Goal: Book appointment/travel/reservation

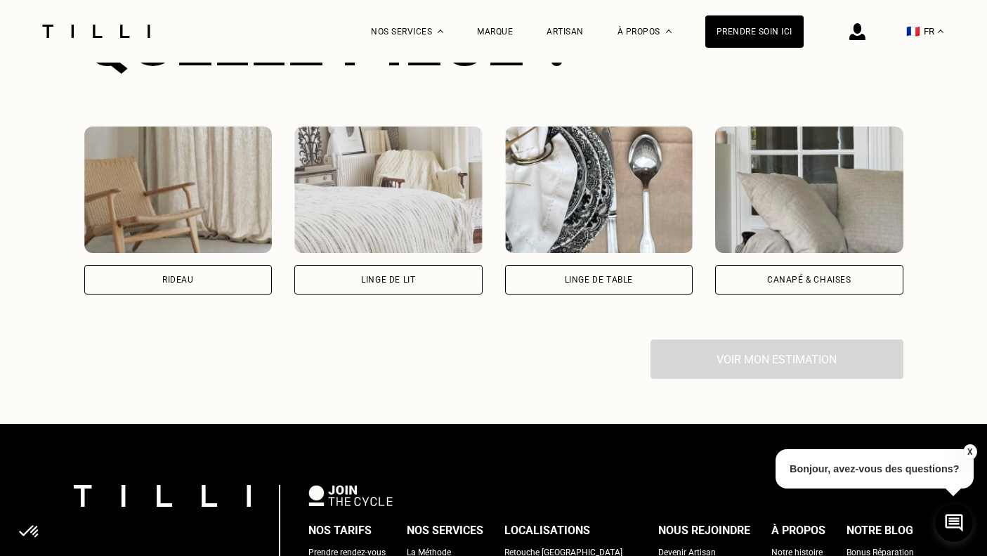
scroll to position [978, 0]
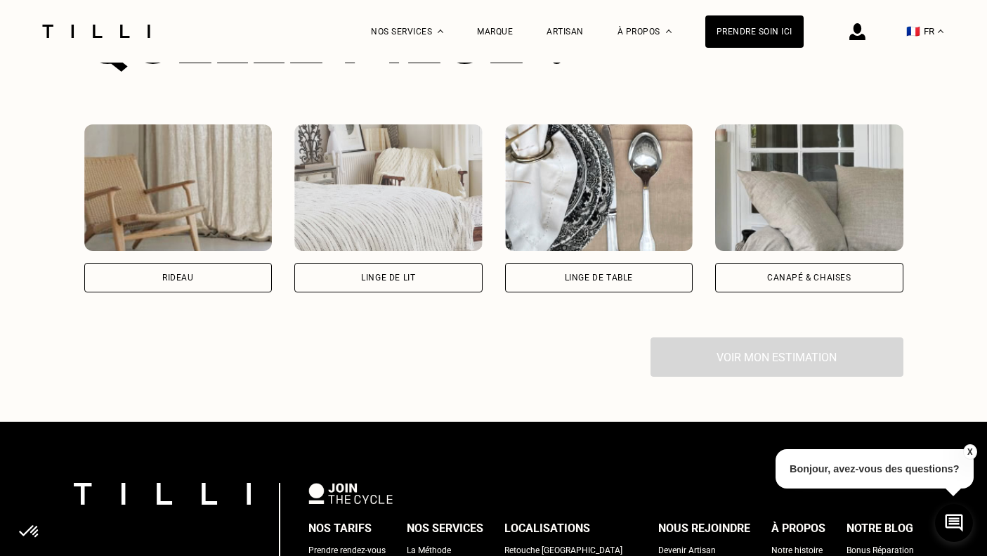
click at [209, 276] on div "Rideau" at bounding box center [178, 277] width 188 height 29
select select "FR"
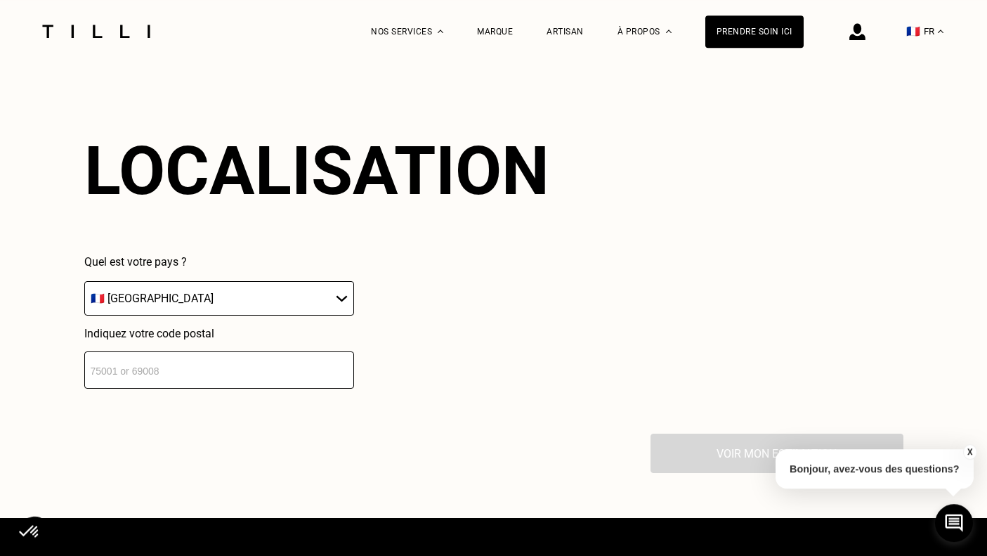
scroll to position [1230, 0]
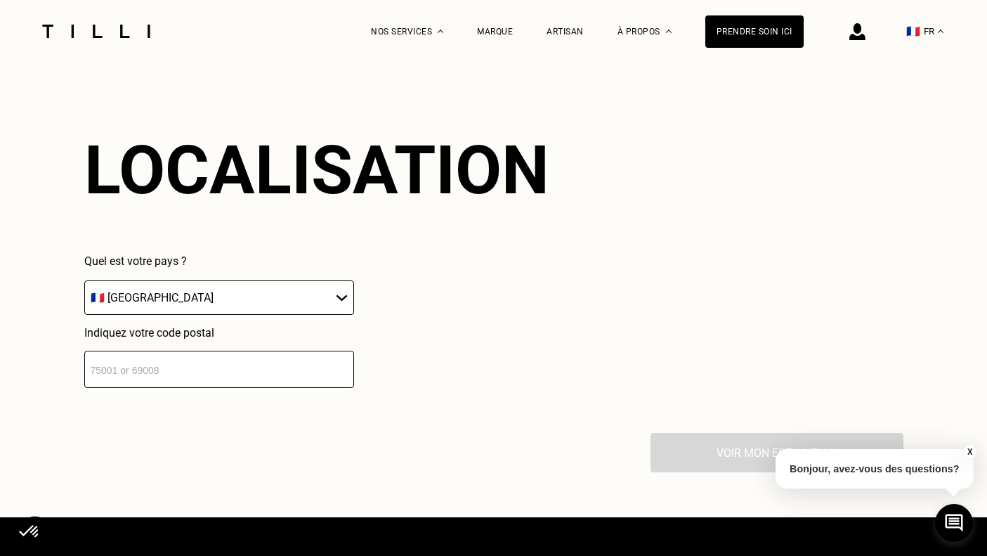
click at [276, 372] on input "number" at bounding box center [219, 368] width 270 height 37
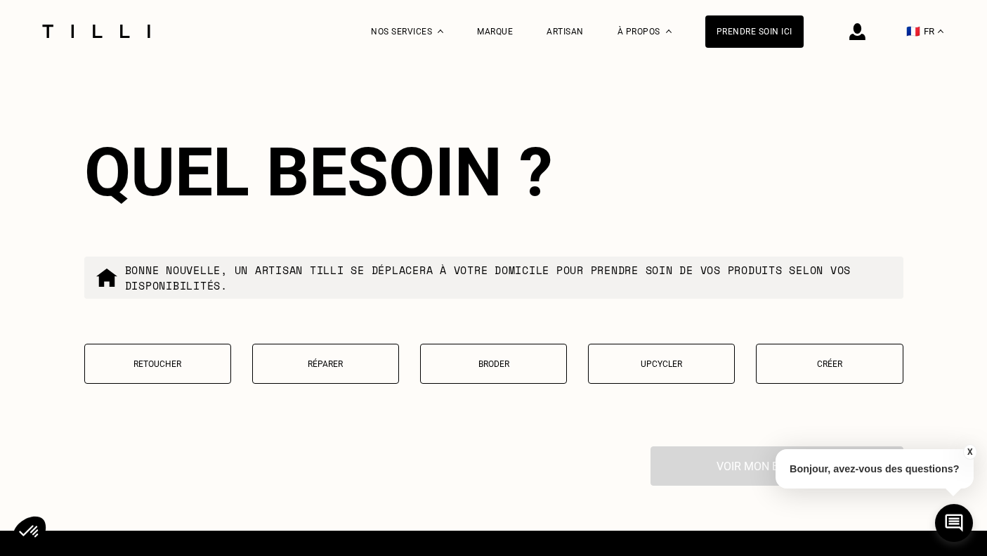
scroll to position [1580, 0]
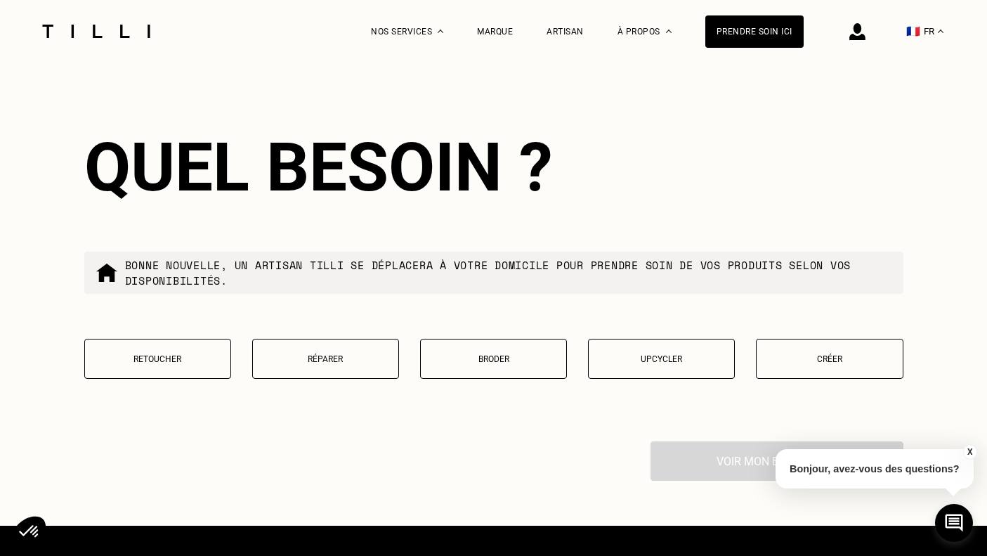
type input "75013"
click at [154, 364] on p "Retoucher" at bounding box center [157, 359] width 131 height 10
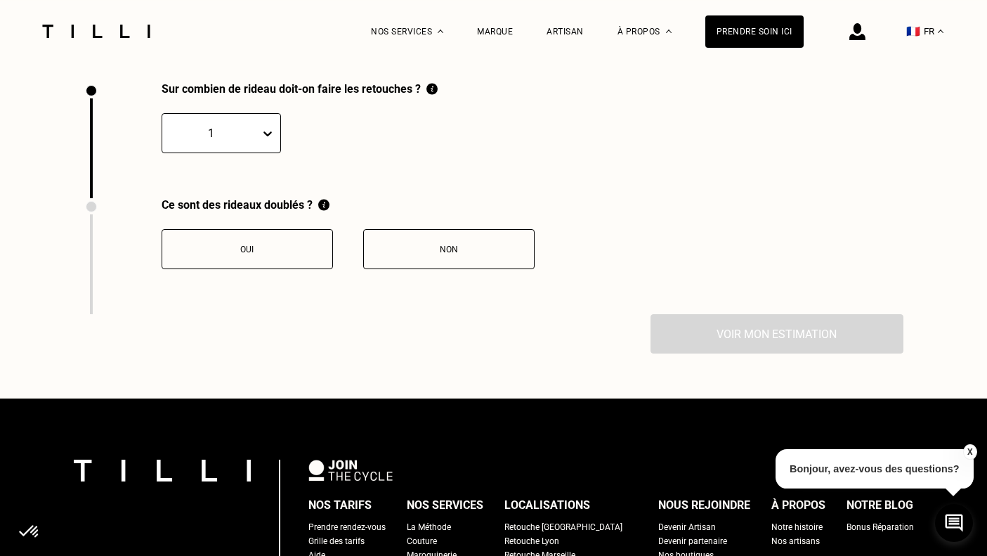
scroll to position [1939, 0]
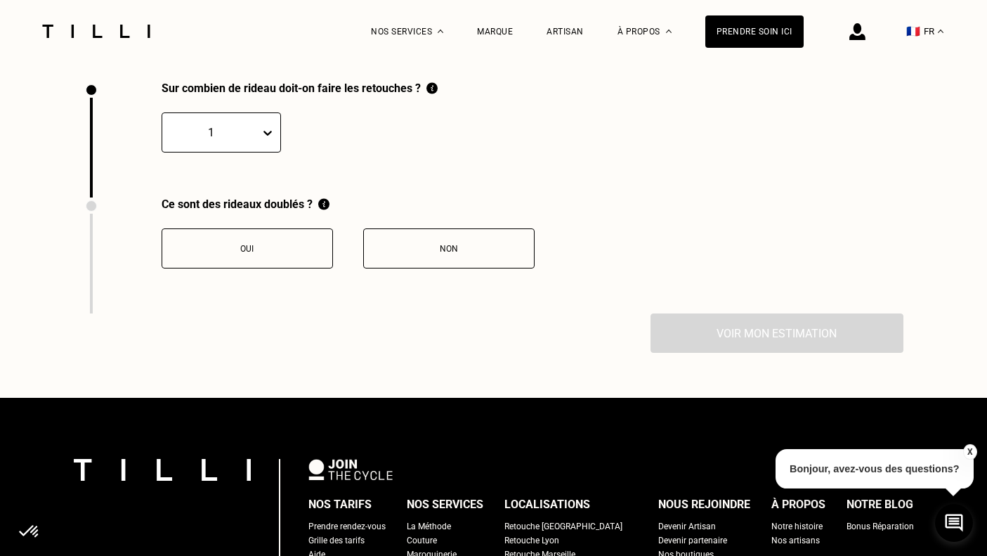
click at [258, 129] on div "1" at bounding box center [211, 133] width 98 height 22
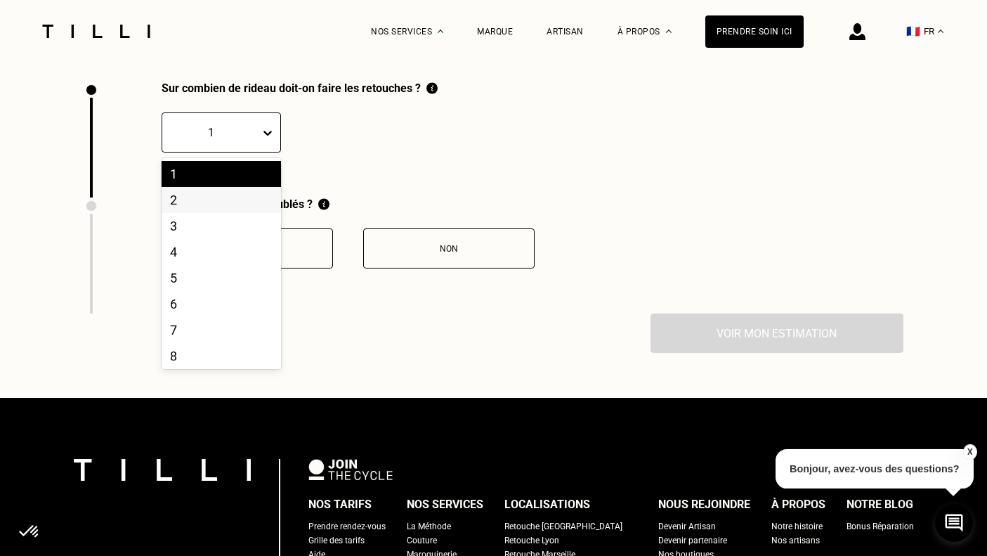
click at [214, 204] on div "2" at bounding box center [221, 200] width 119 height 26
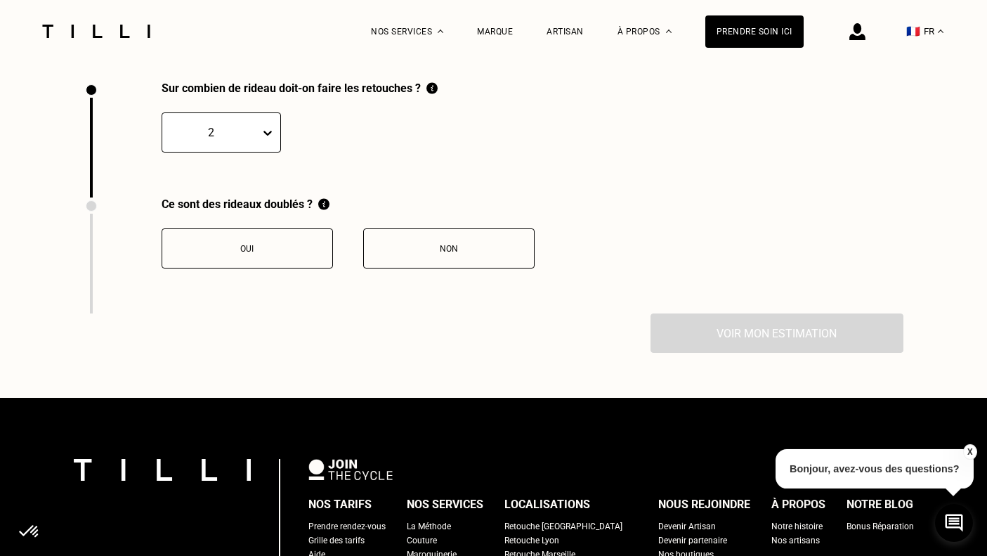
click at [471, 254] on div "Non" at bounding box center [449, 249] width 156 height 10
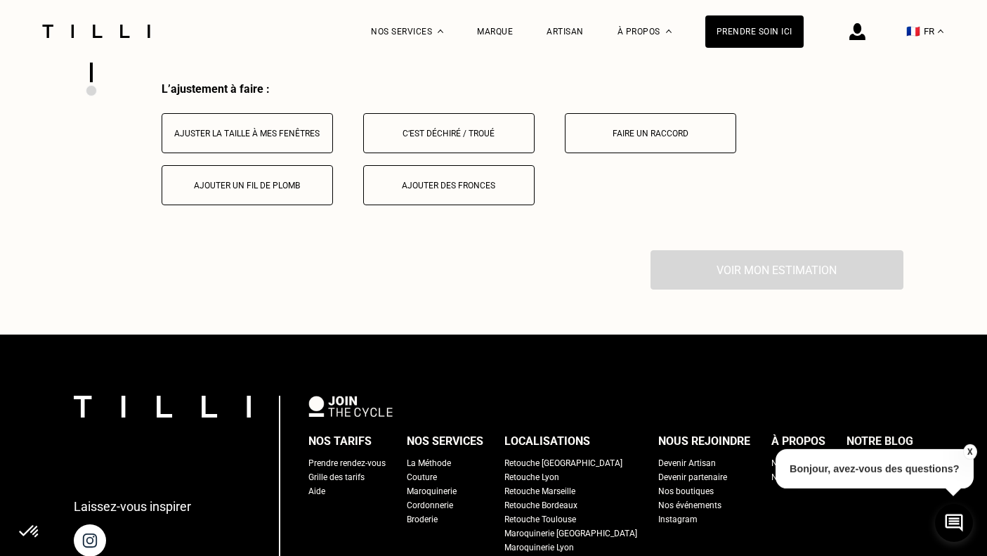
scroll to position [2171, 0]
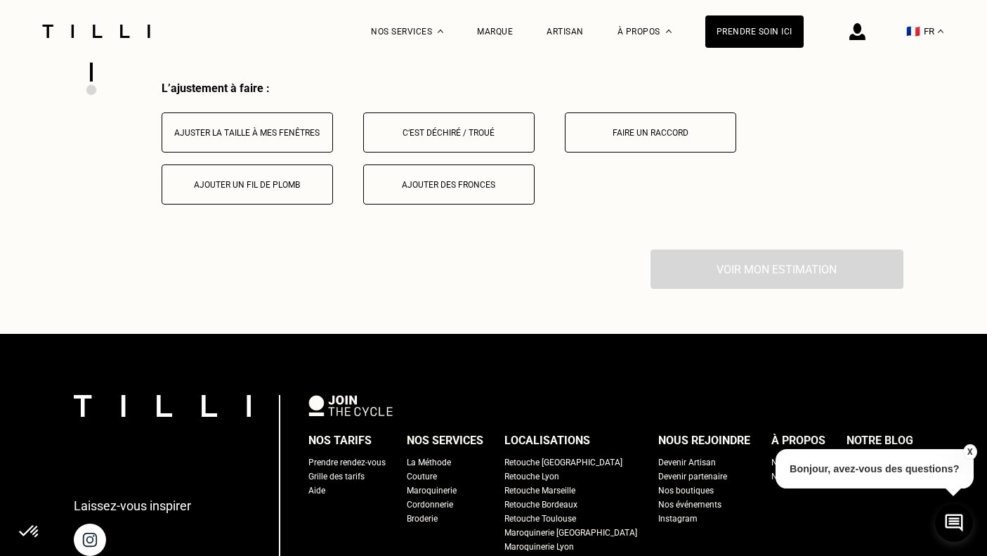
click at [296, 147] on button "Ajuster la taille à mes fenêtres" at bounding box center [247, 132] width 171 height 40
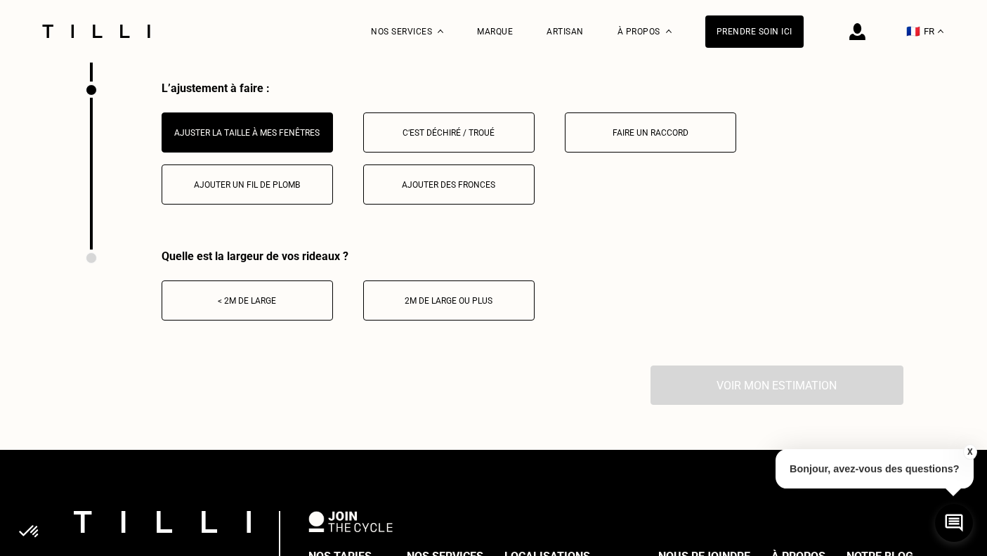
click at [287, 181] on button "Ajouter un fil de plomb" at bounding box center [247, 184] width 171 height 40
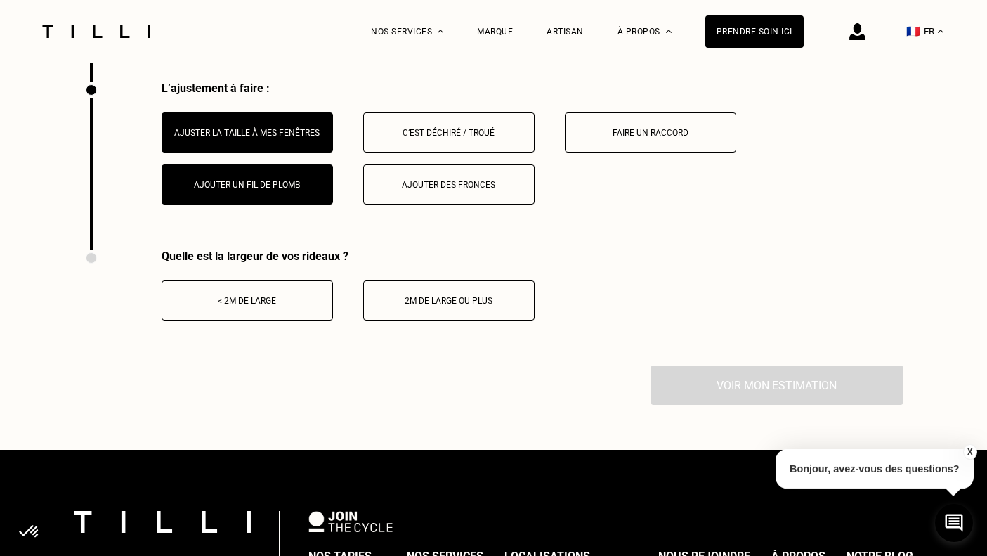
click at [390, 312] on button "2m de large ou plus" at bounding box center [448, 300] width 171 height 40
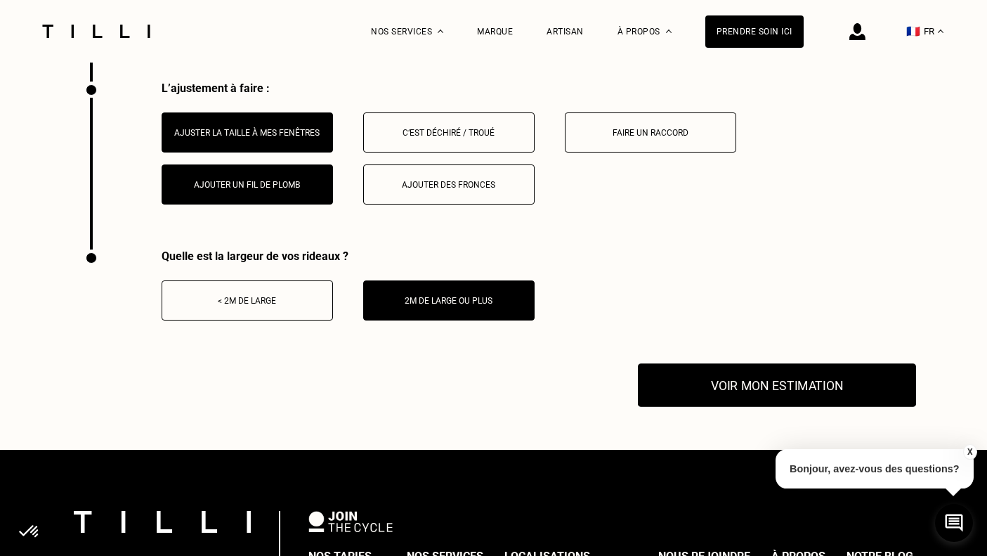
click at [744, 388] on button "Voir mon estimation" at bounding box center [777, 385] width 278 height 44
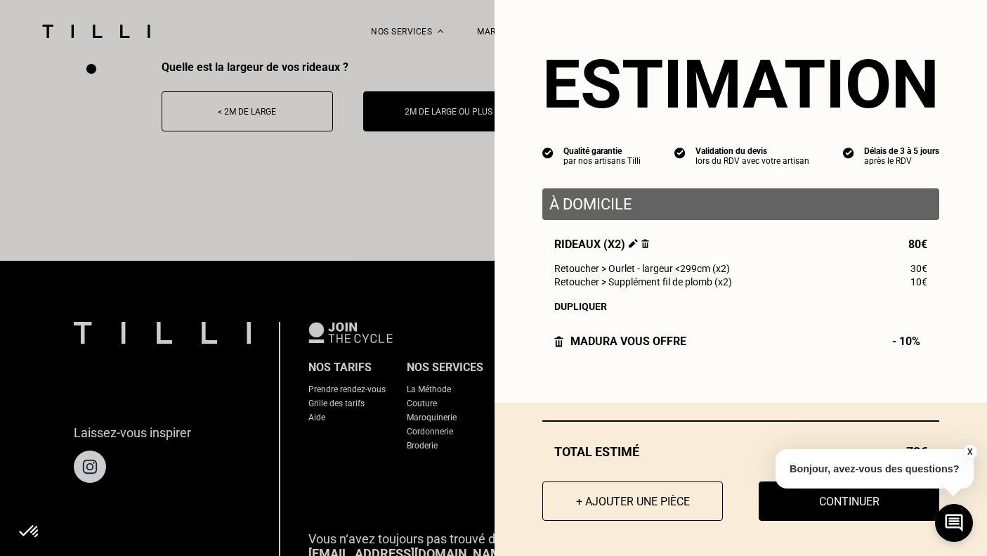
scroll to position [2361, 0]
click at [973, 446] on button "X" at bounding box center [969, 451] width 14 height 15
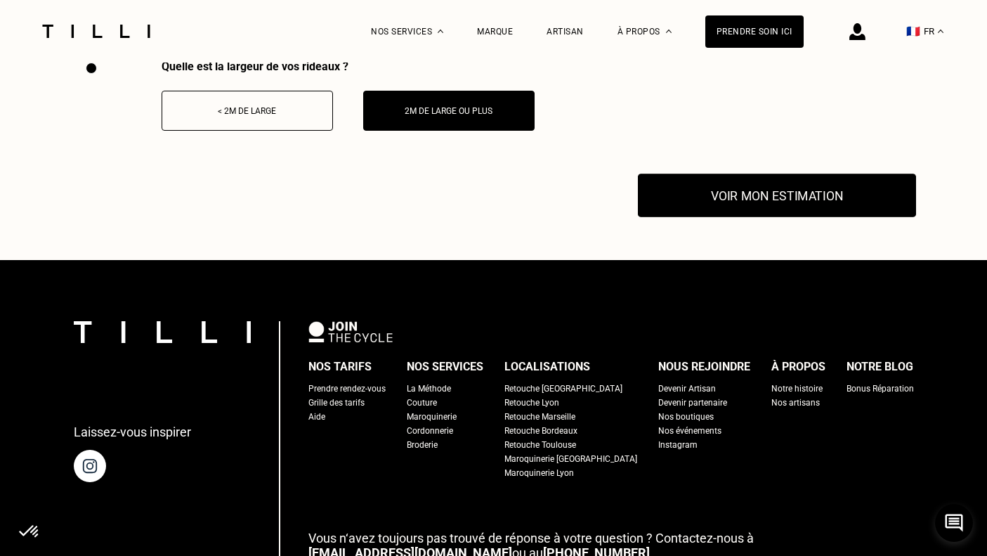
click at [834, 200] on button "Voir mon estimation" at bounding box center [777, 195] width 278 height 44
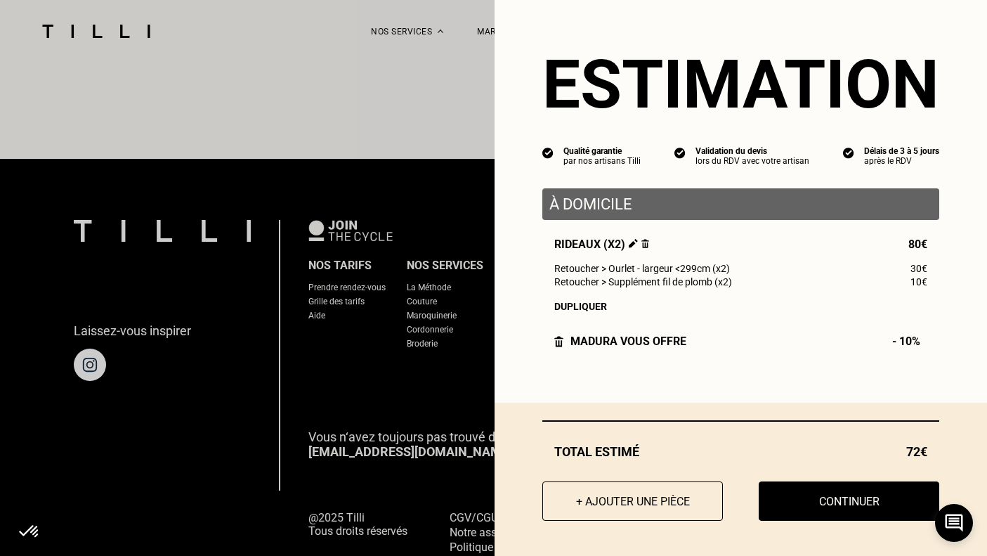
scroll to position [2465, 0]
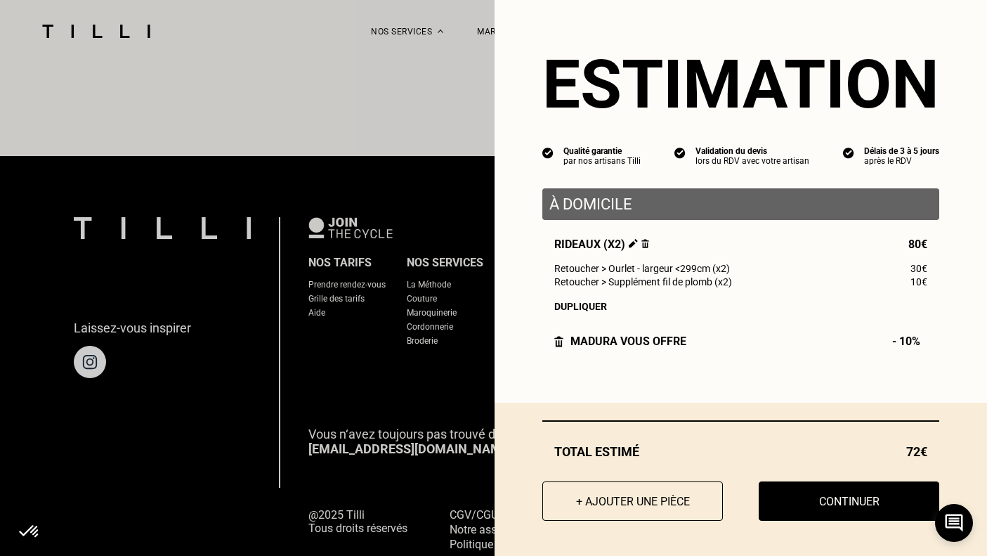
click at [631, 244] on img at bounding box center [633, 243] width 9 height 9
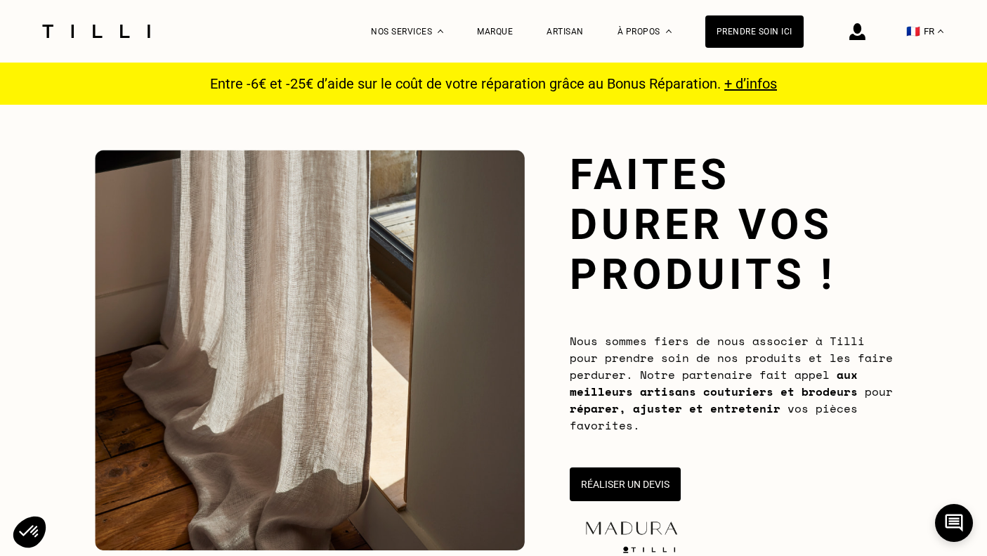
select select "FR"
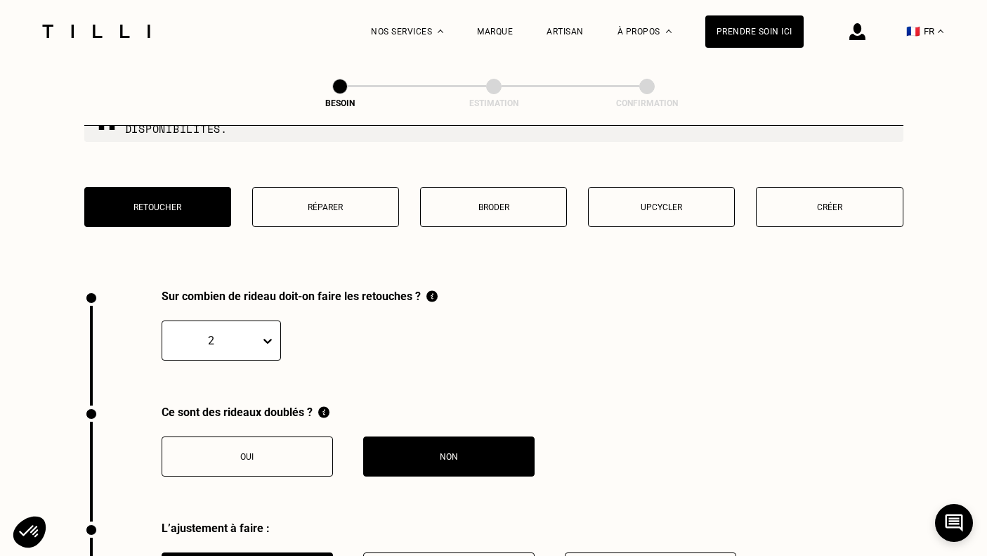
scroll to position [1517, 0]
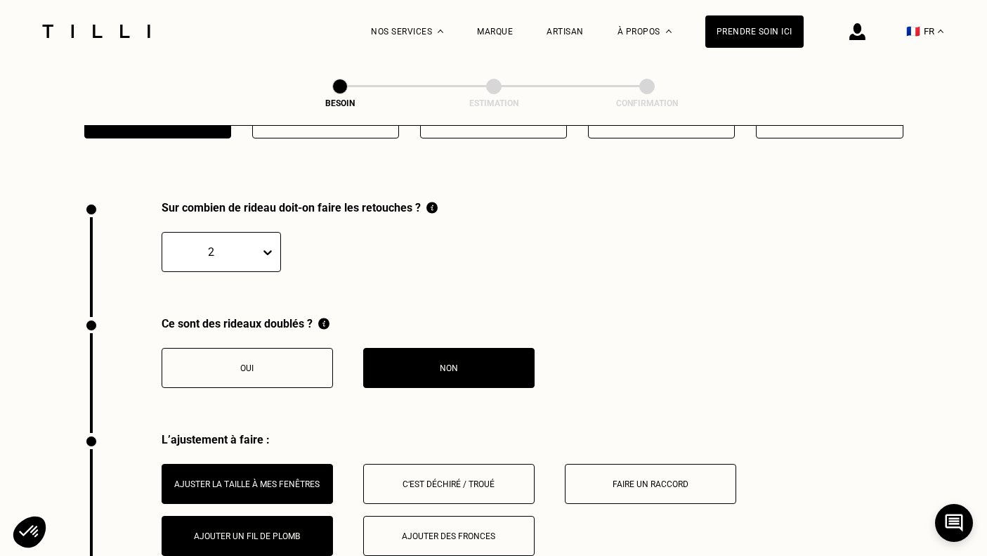
click at [260, 245] on span at bounding box center [260, 251] width 1 height 27
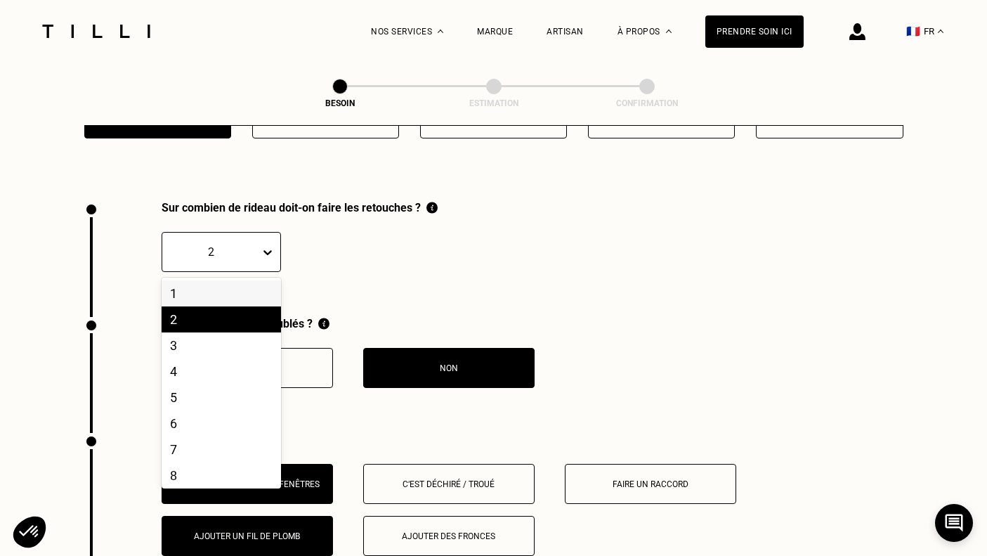
click at [228, 280] on div "1" at bounding box center [221, 293] width 119 height 26
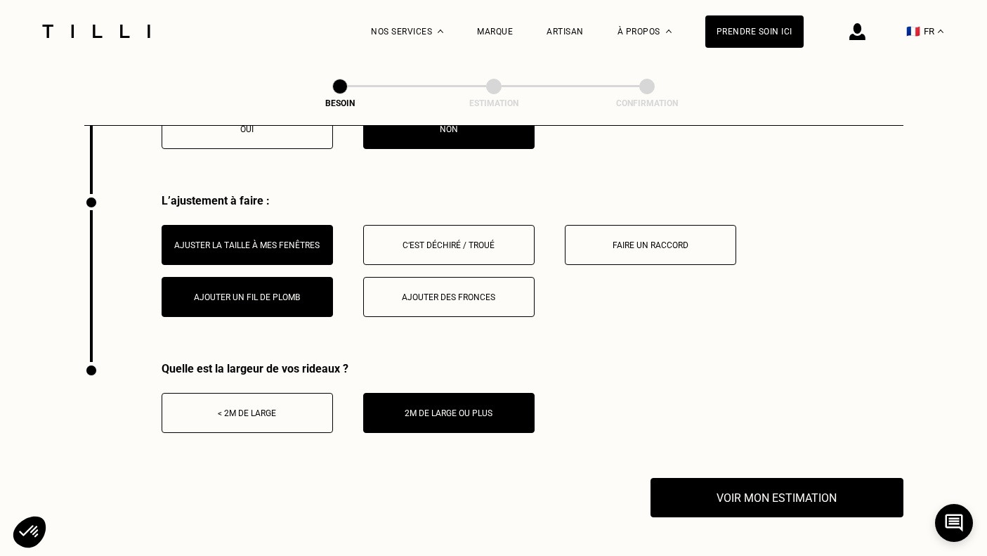
scroll to position [1773, 0]
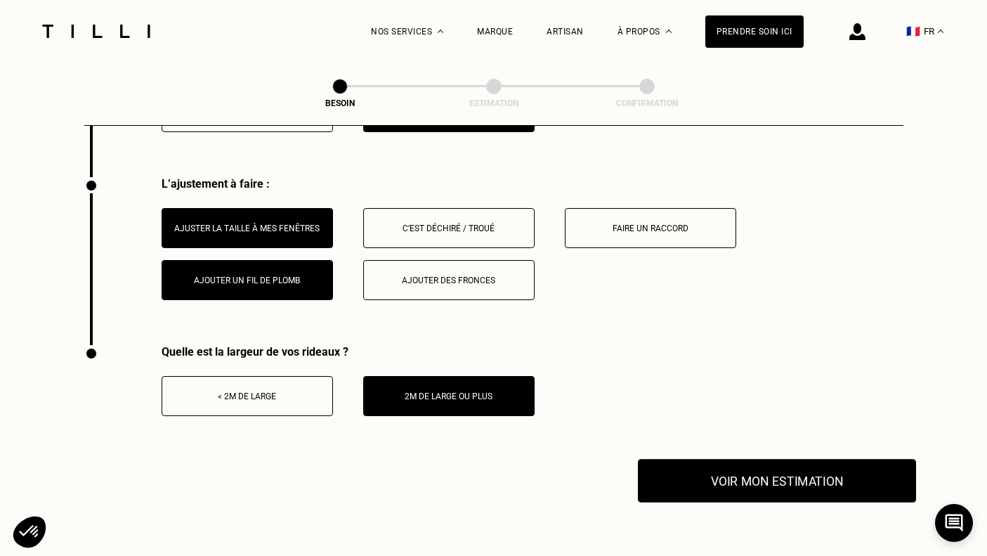
click at [733, 459] on button "Voir mon estimation" at bounding box center [777, 481] width 278 height 44
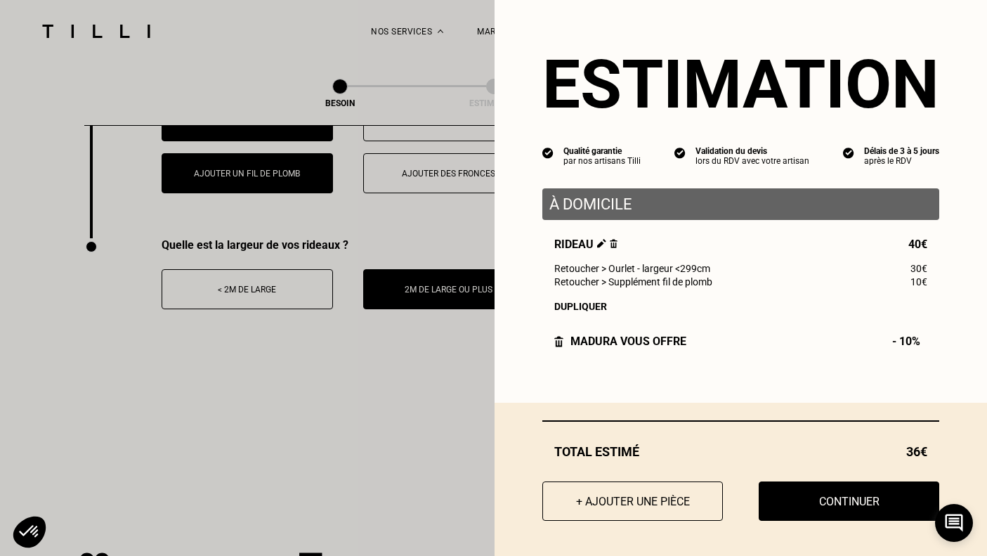
scroll to position [1882, 0]
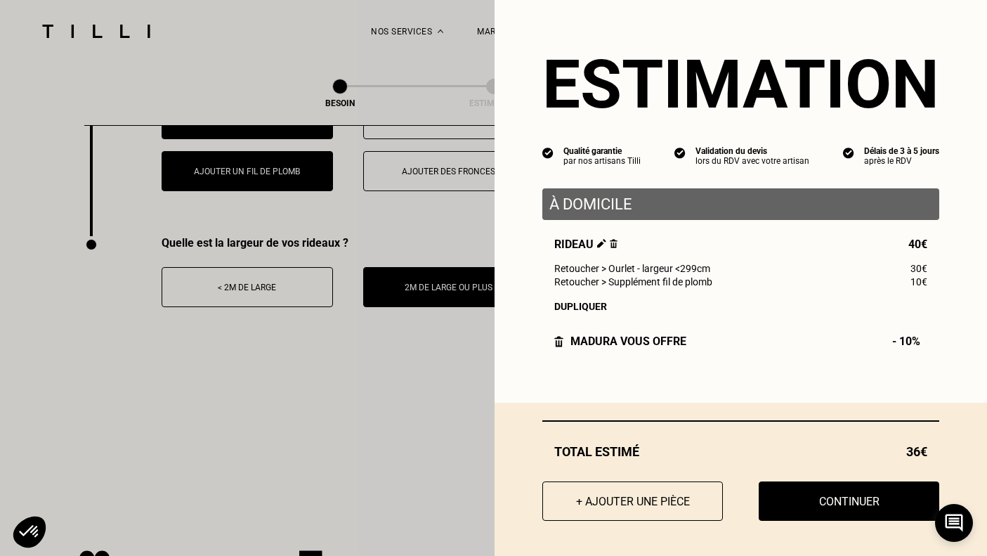
click at [599, 244] on img at bounding box center [601, 243] width 9 height 9
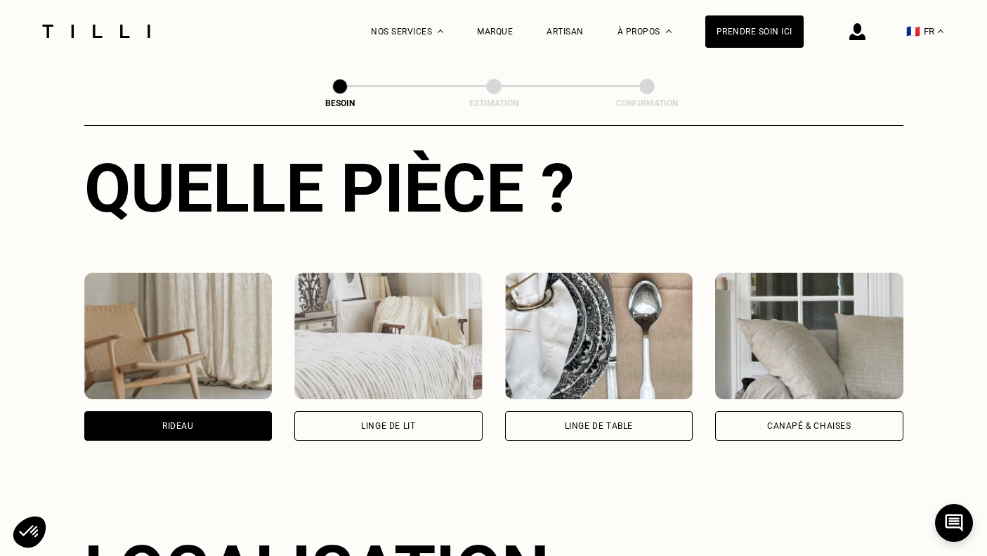
scroll to position [540, 0]
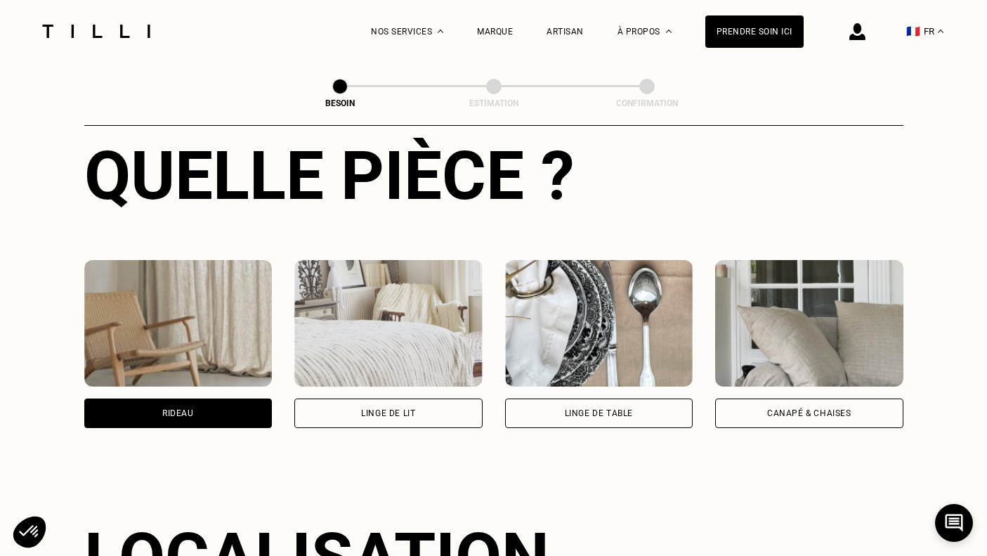
click at [218, 399] on div "Rideau" at bounding box center [178, 412] width 188 height 29
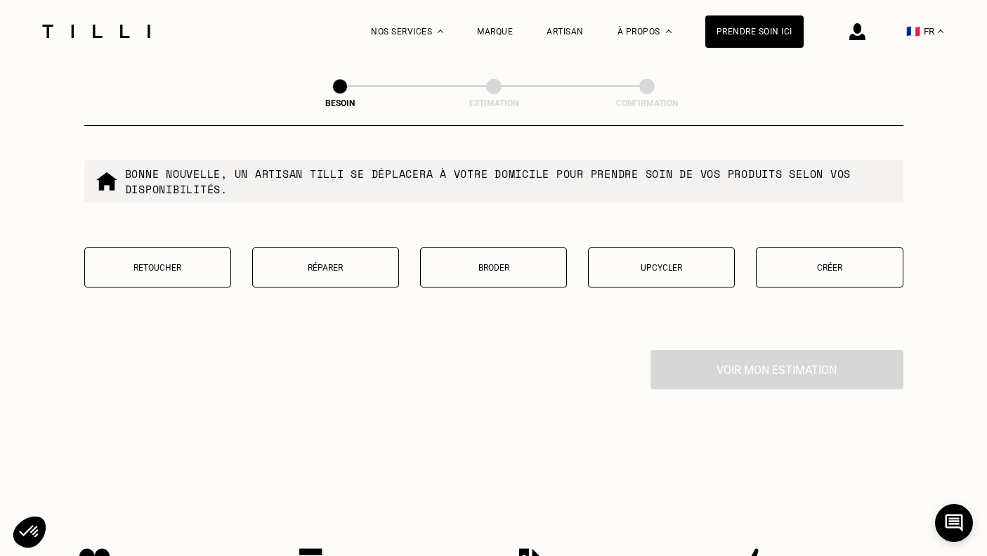
scroll to position [1263, 0]
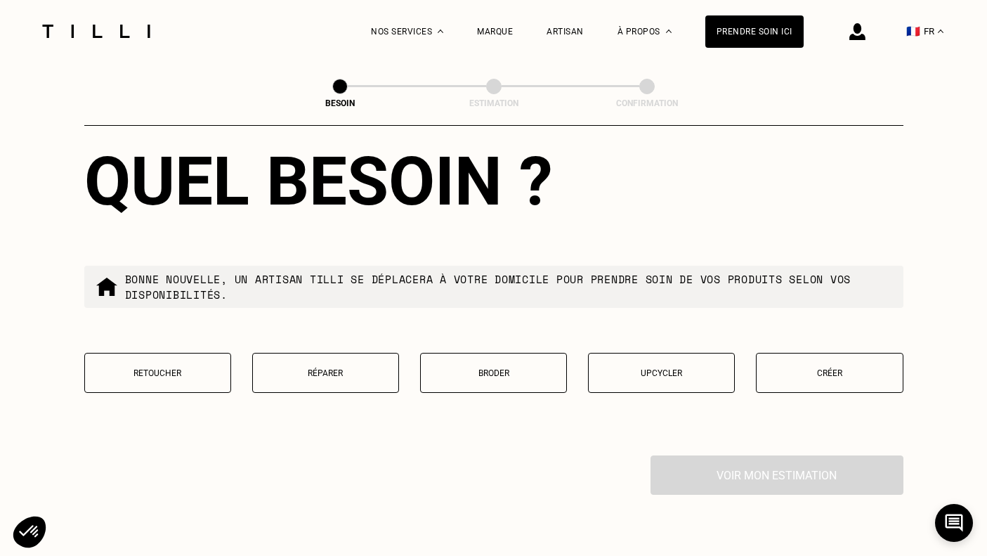
click at [169, 368] on p "Retoucher" at bounding box center [157, 373] width 131 height 10
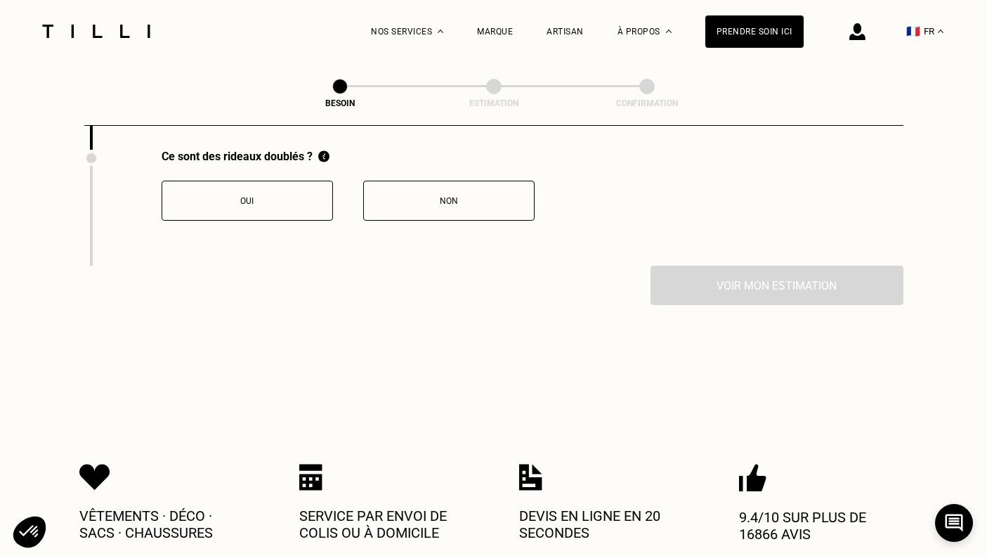
scroll to position [1703, 0]
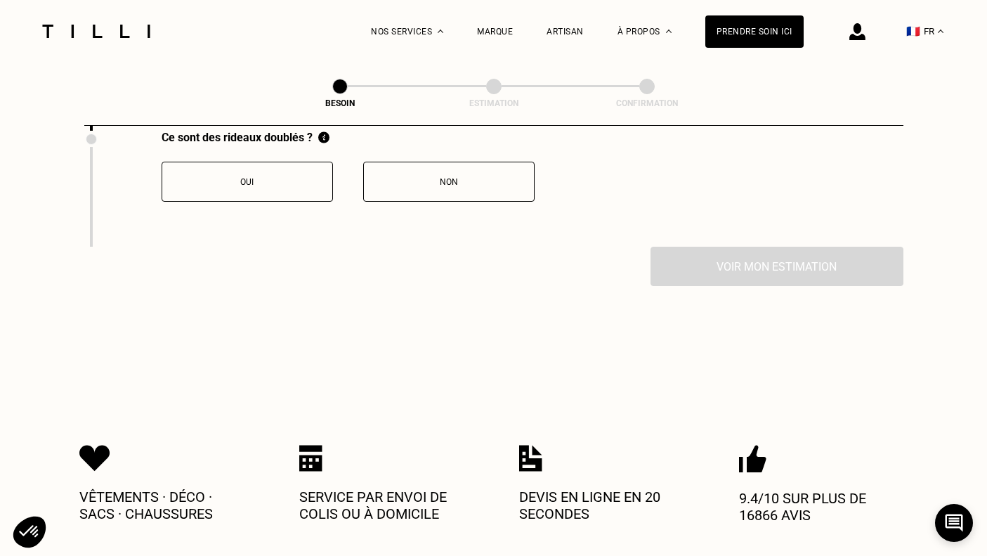
click at [279, 178] on button "Oui" at bounding box center [247, 182] width 171 height 40
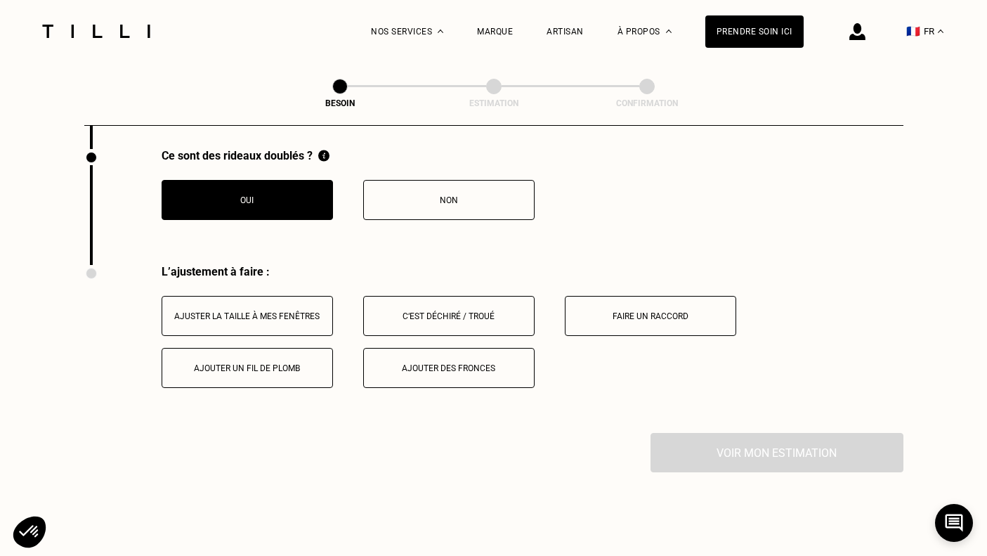
scroll to position [1670, 0]
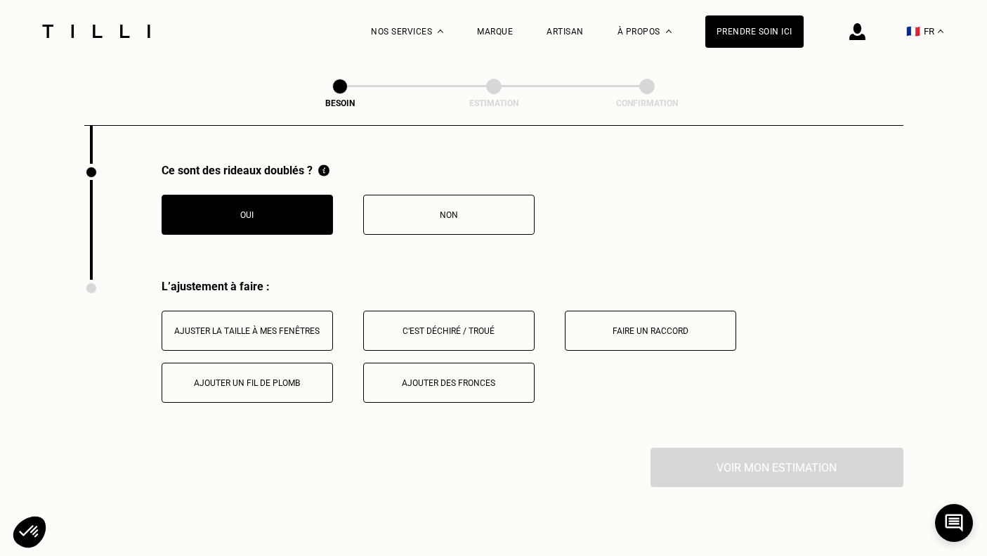
click at [400, 214] on button "Non" at bounding box center [448, 215] width 171 height 40
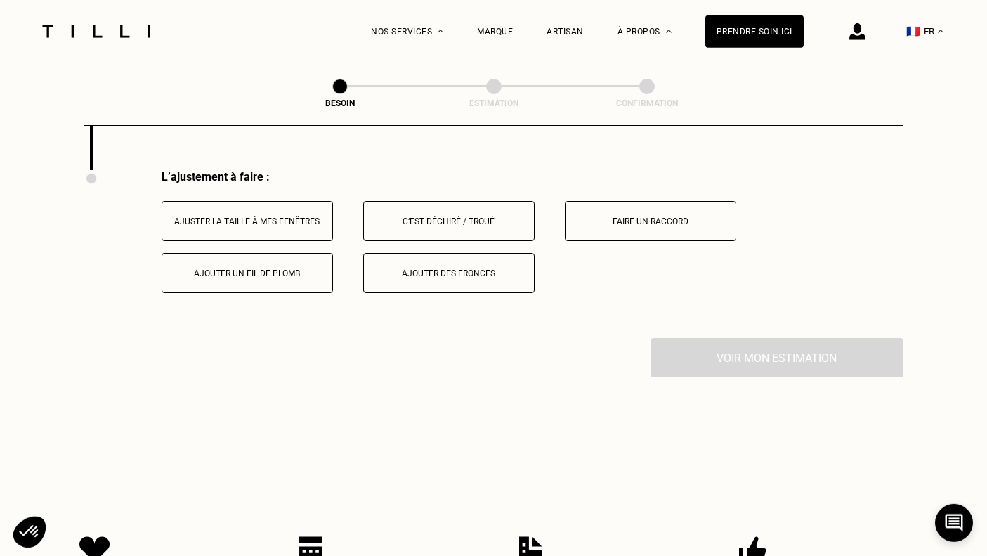
scroll to position [1781, 0]
click at [318, 253] on button "Ajouter un fil de plomb" at bounding box center [247, 271] width 171 height 40
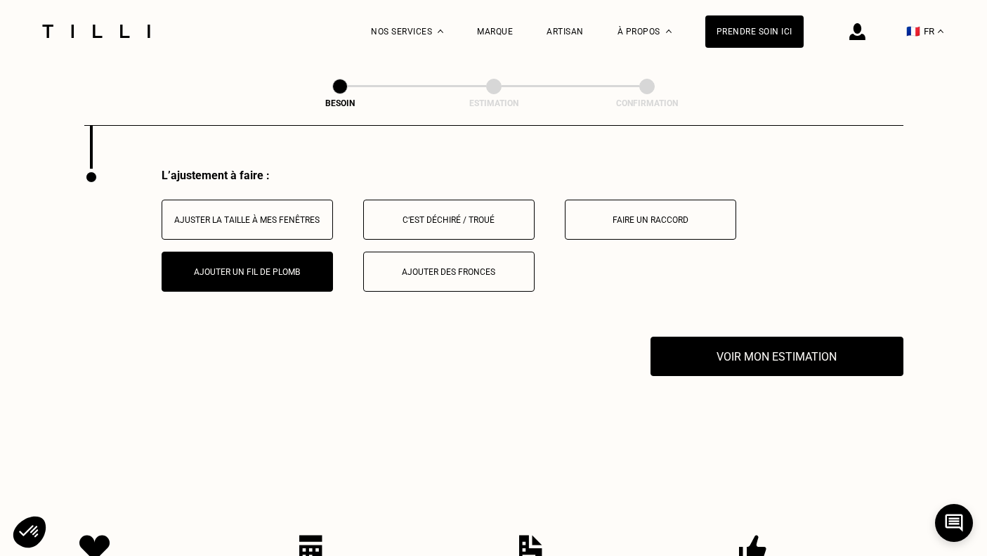
click at [315, 199] on button "Ajuster la taille à mes fenêtres" at bounding box center [247, 219] width 171 height 40
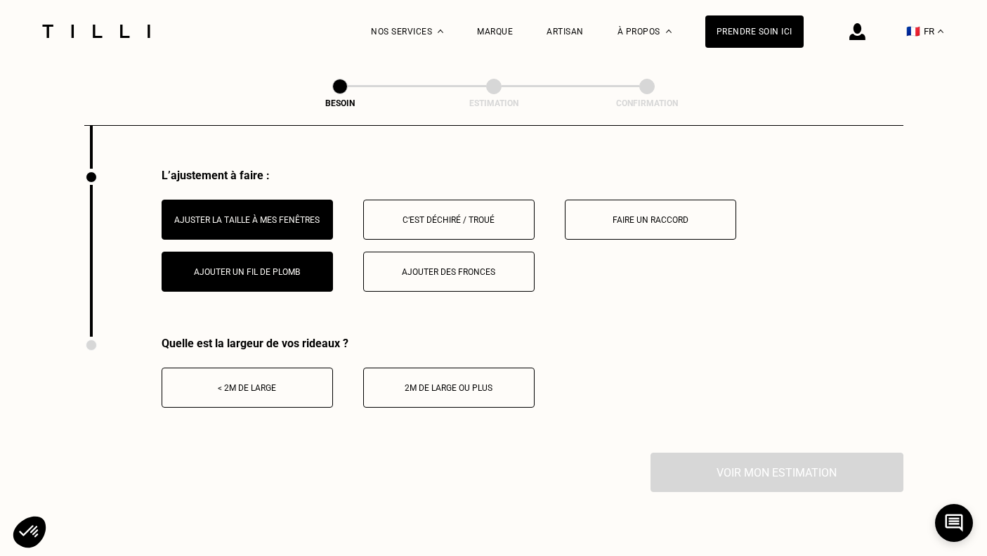
click at [411, 383] on div "2m de large ou plus" at bounding box center [449, 388] width 156 height 10
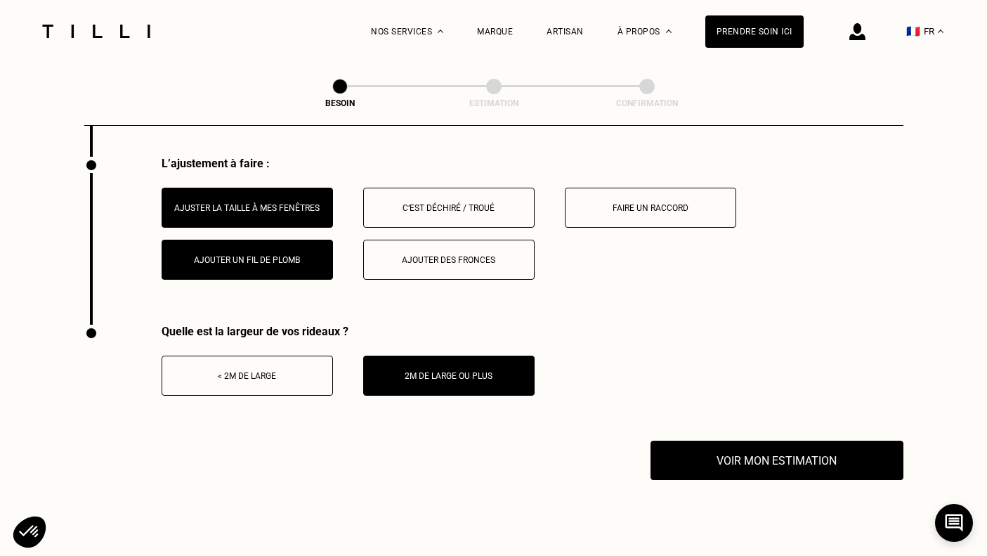
scroll to position [1821, 0]
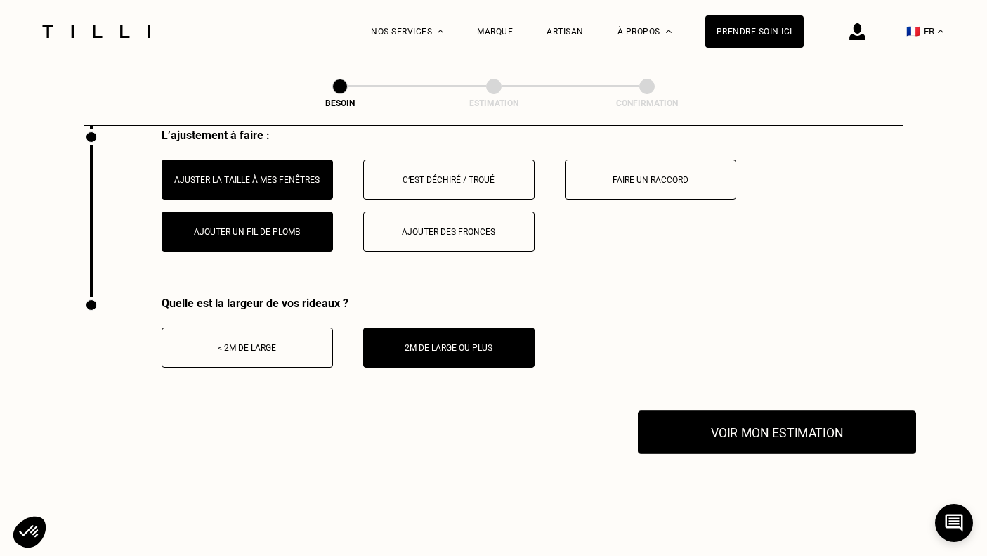
click at [721, 421] on button "Voir mon estimation" at bounding box center [777, 432] width 278 height 44
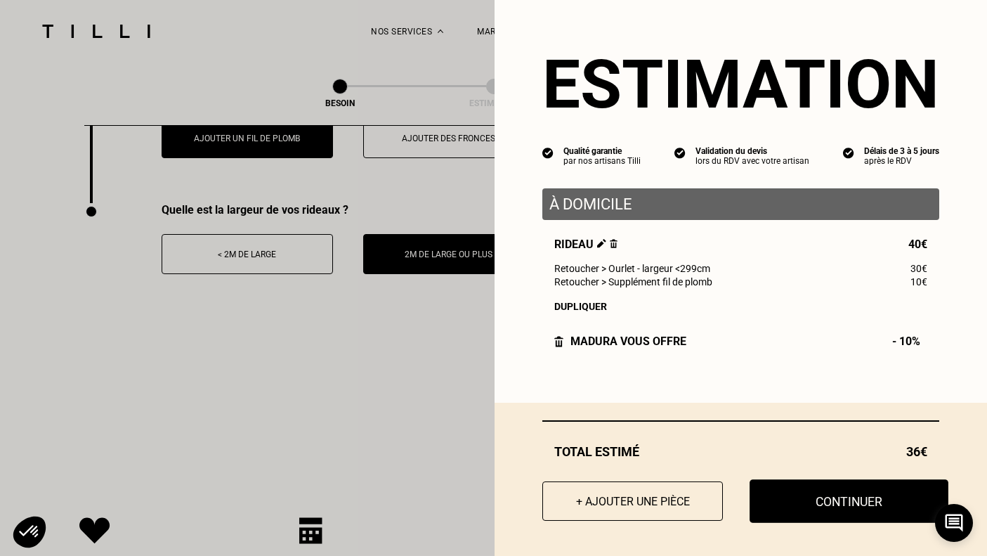
scroll to position [1929, 0]
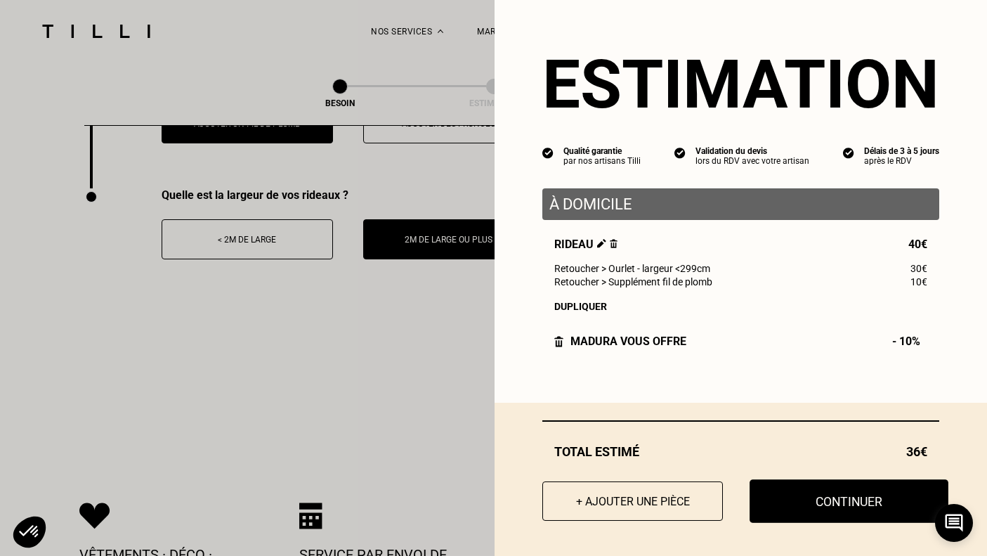
click at [848, 505] on button "Continuer" at bounding box center [848, 501] width 199 height 44
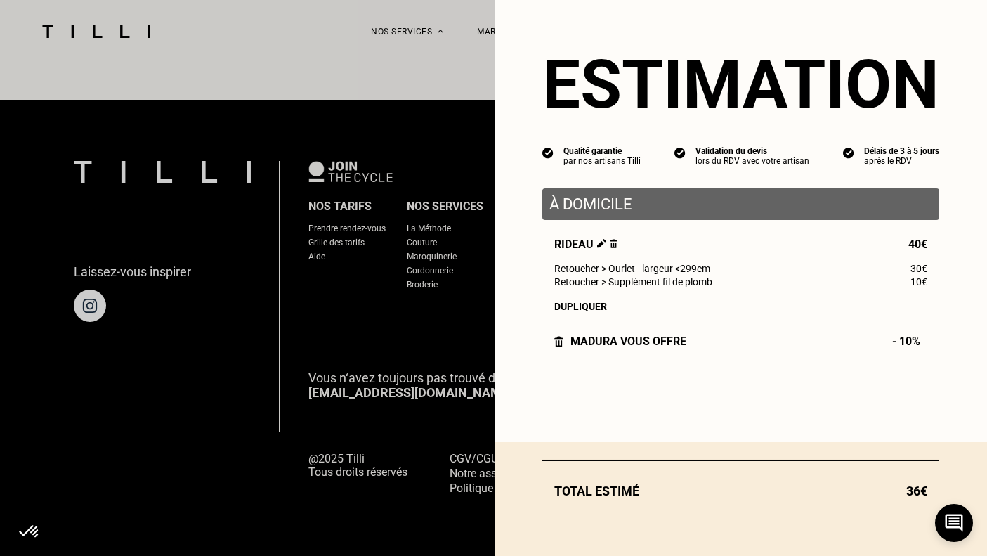
scroll to position [866, 0]
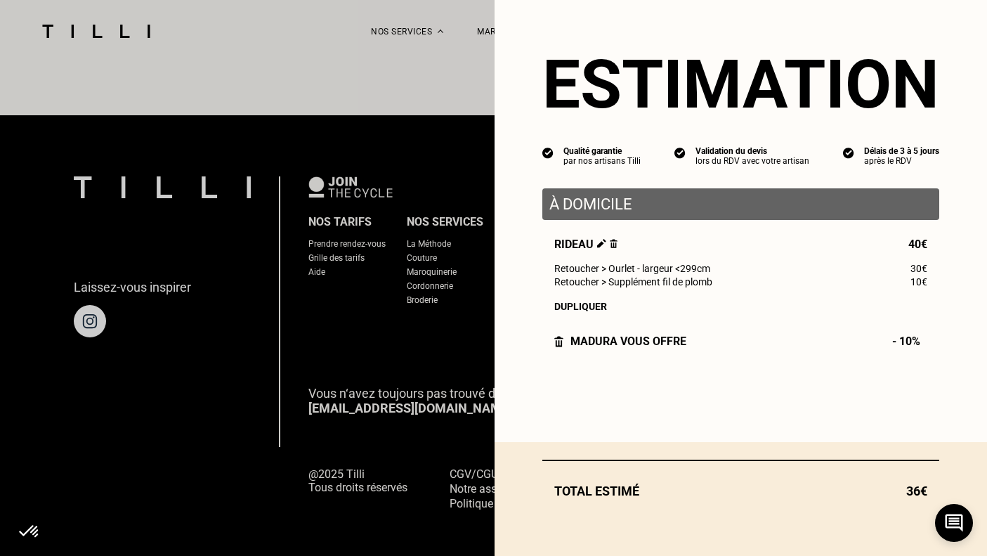
select select "FR"
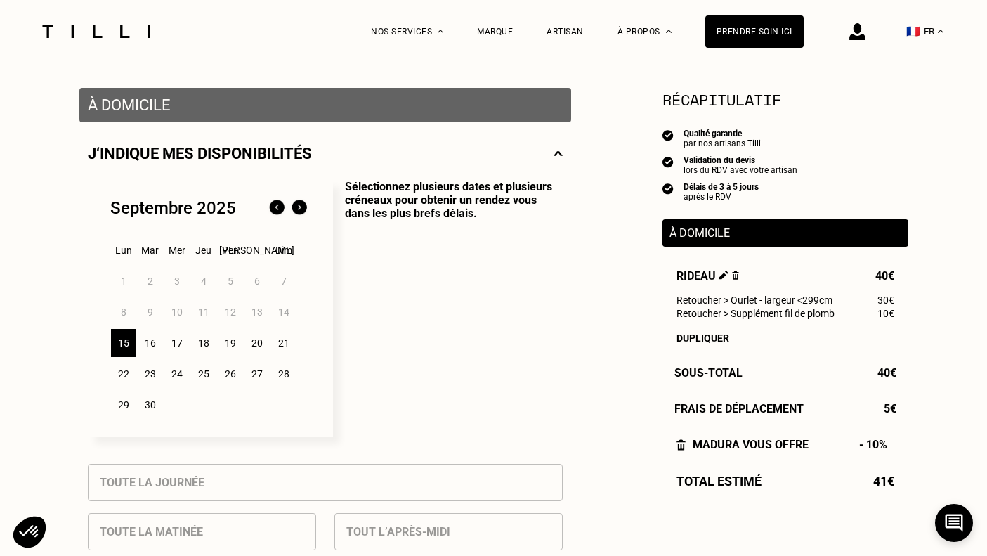
scroll to position [253, 0]
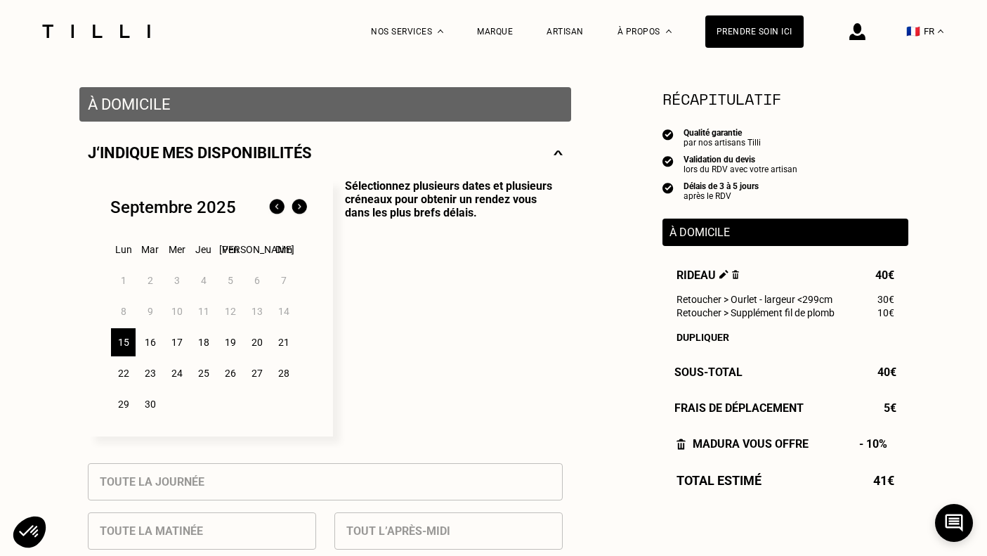
click at [298, 211] on img at bounding box center [299, 207] width 22 height 22
click at [125, 315] on div "6" at bounding box center [123, 311] width 25 height 28
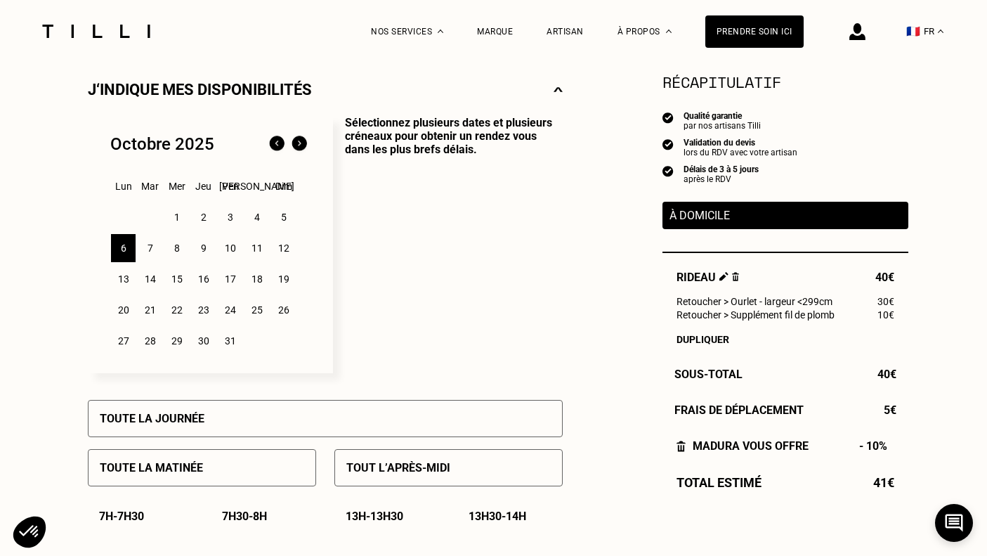
scroll to position [317, 0]
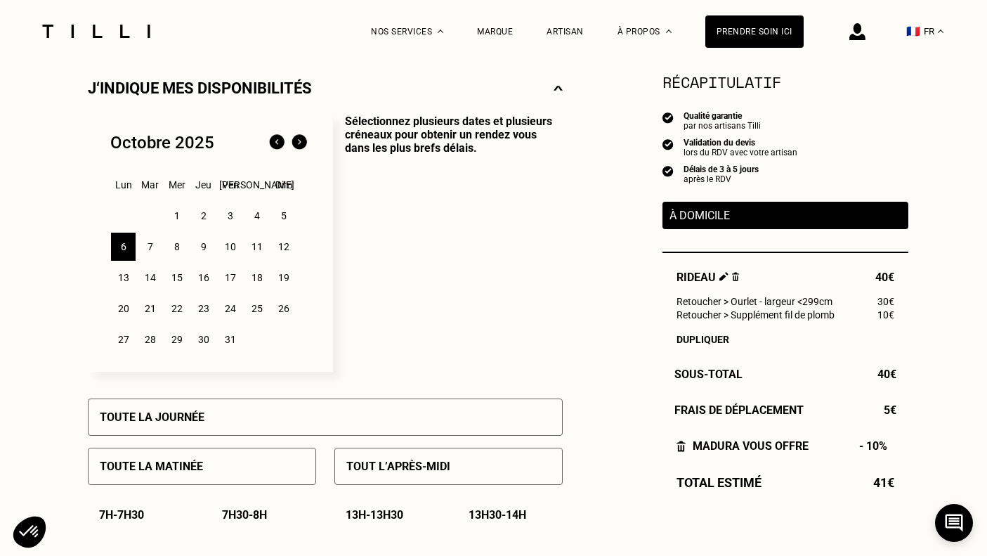
click at [263, 517] on p "7h30 - 8h" at bounding box center [244, 514] width 45 height 13
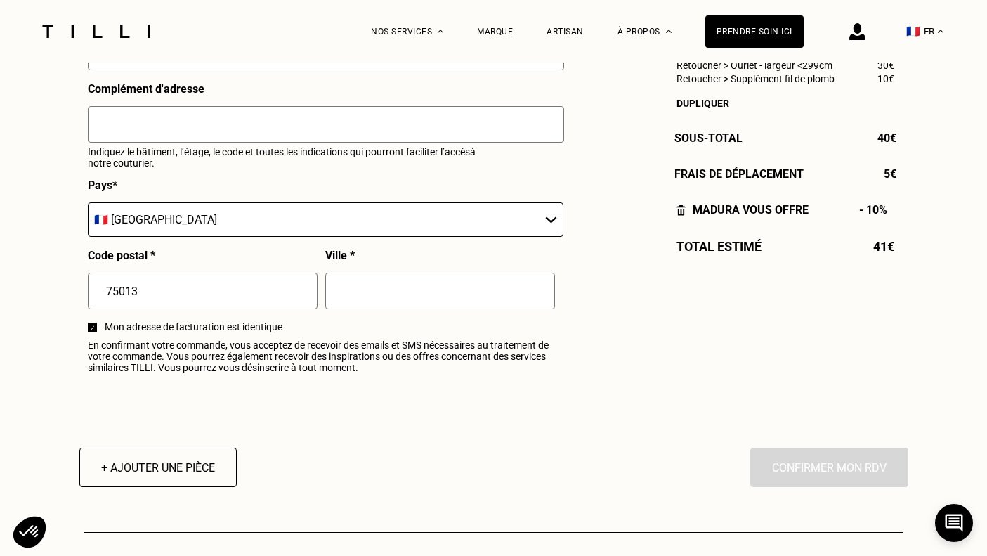
scroll to position [1606, 0]
